Goal: Navigation & Orientation: Understand site structure

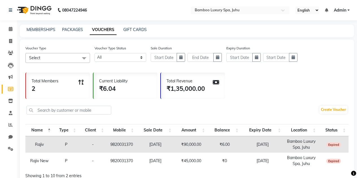
select select
click at [12, 29] on icon at bounding box center [11, 29] width 4 height 4
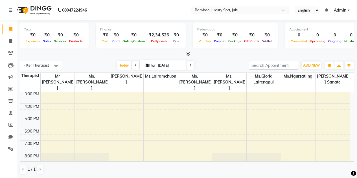
scroll to position [104, 0]
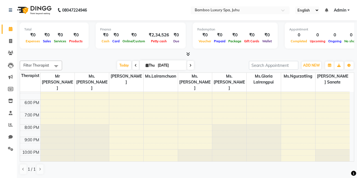
click at [355, 111] on div "Total ₹0 Expenses ₹0 Sales ₹0 Services ₹0 Products Finance ₹0 Cash ₹0 Card ₹0 O…" at bounding box center [187, 99] width 340 height 158
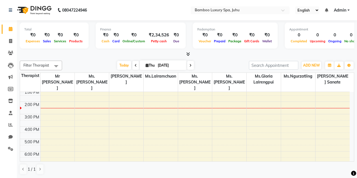
scroll to position [104, 0]
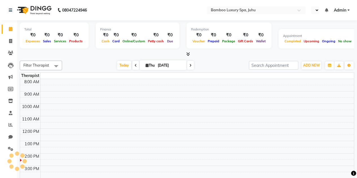
select select "en"
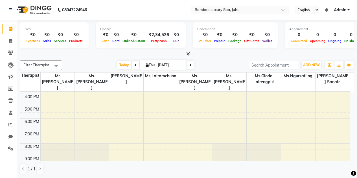
scroll to position [104, 0]
